Goal: Task Accomplishment & Management: Use online tool/utility

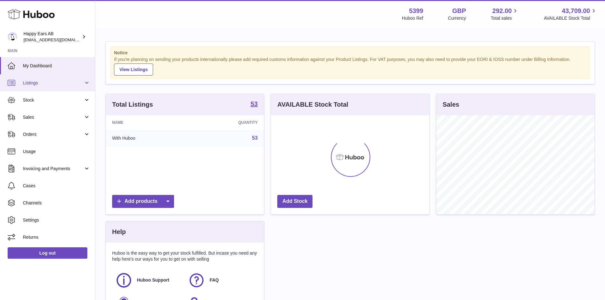
scroll to position [99, 159]
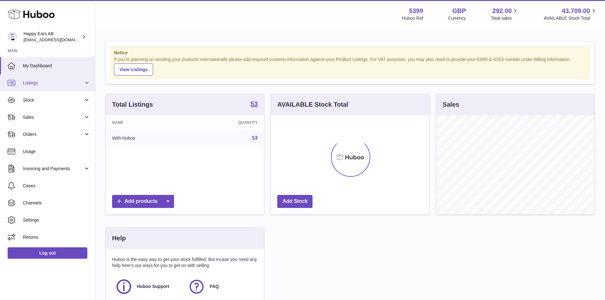
click at [33, 82] on span "Listings" at bounding box center [53, 83] width 61 height 6
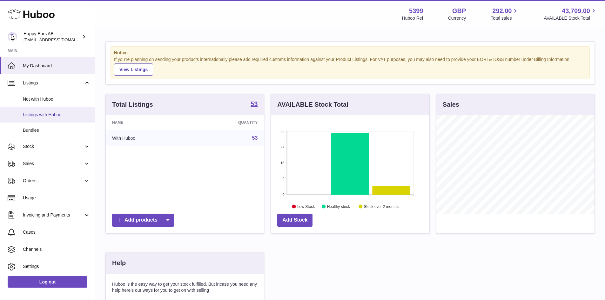
click at [49, 113] on span "Listings with Huboo" at bounding box center [56, 115] width 67 height 6
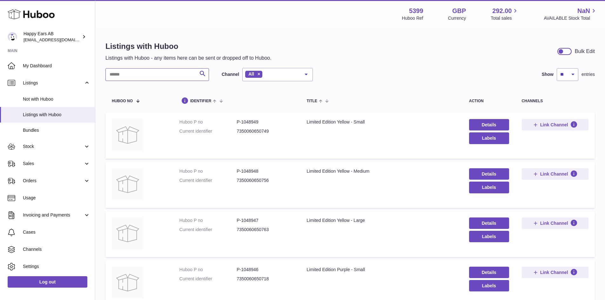
click at [148, 72] on input "text" at bounding box center [157, 74] width 104 height 13
type input "**********"
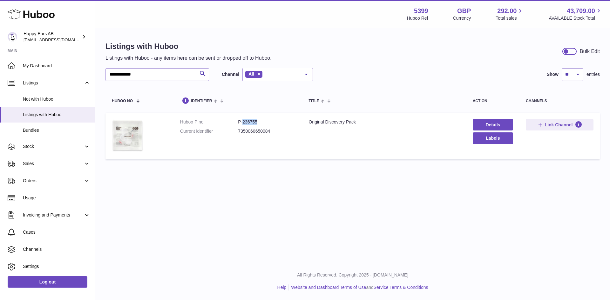
drag, startPoint x: 259, startPoint y: 122, endPoint x: 242, endPoint y: 122, distance: 17.5
click at [242, 122] on dd "P-236755" at bounding box center [267, 122] width 58 height 6
copy dd "236755"
